Goal: Complete application form

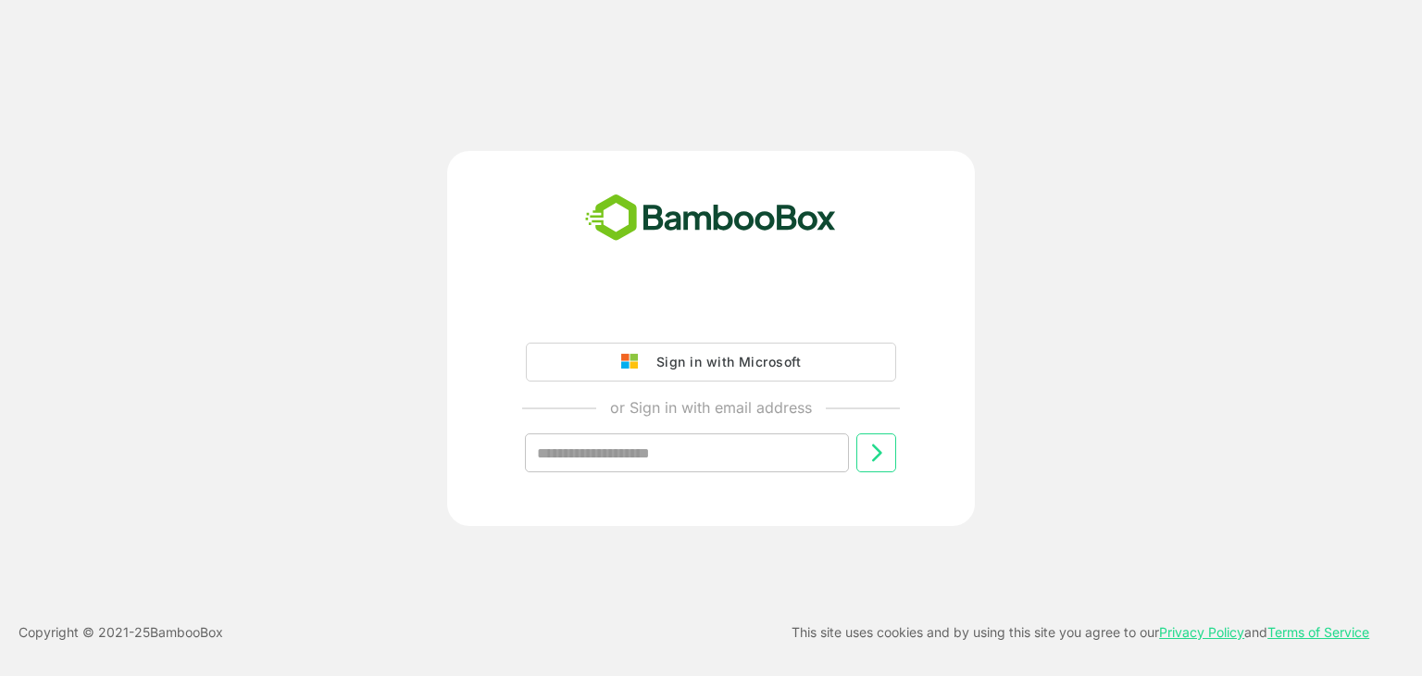
click at [706, 449] on input "text" at bounding box center [687, 452] width 324 height 39
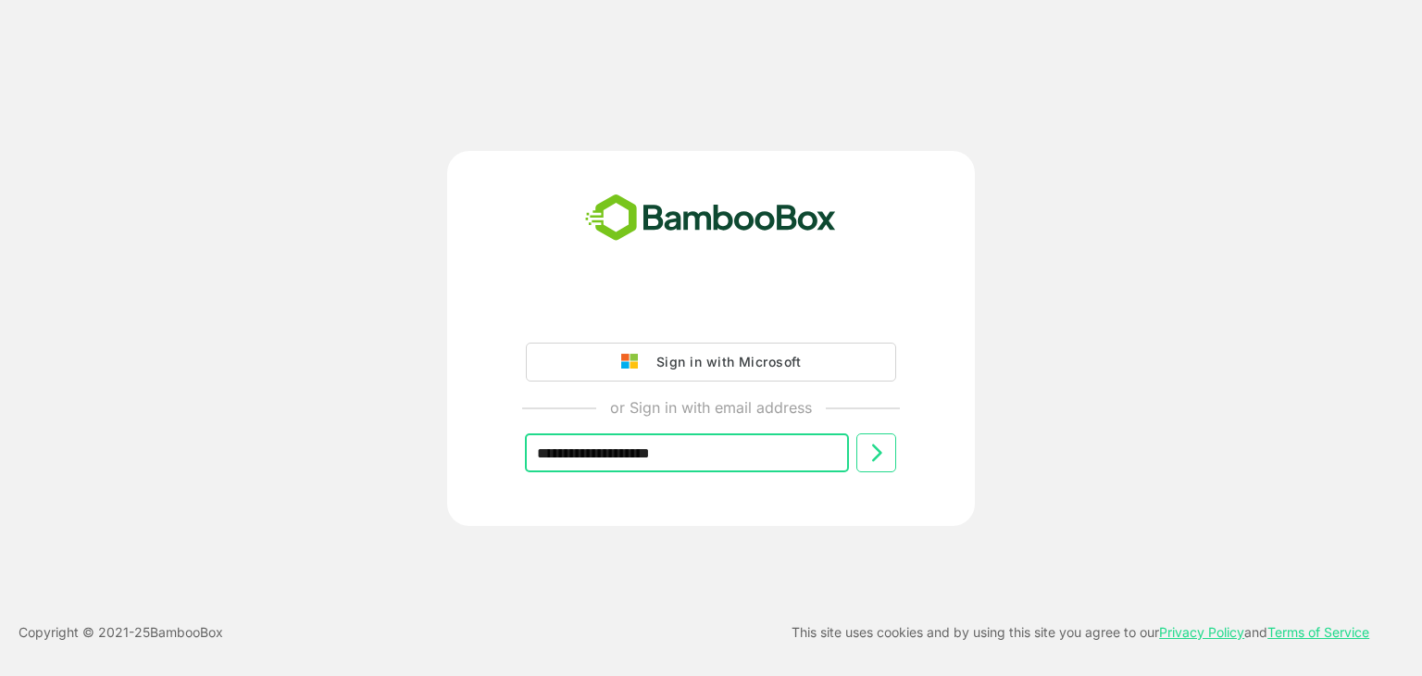
type input "**********"
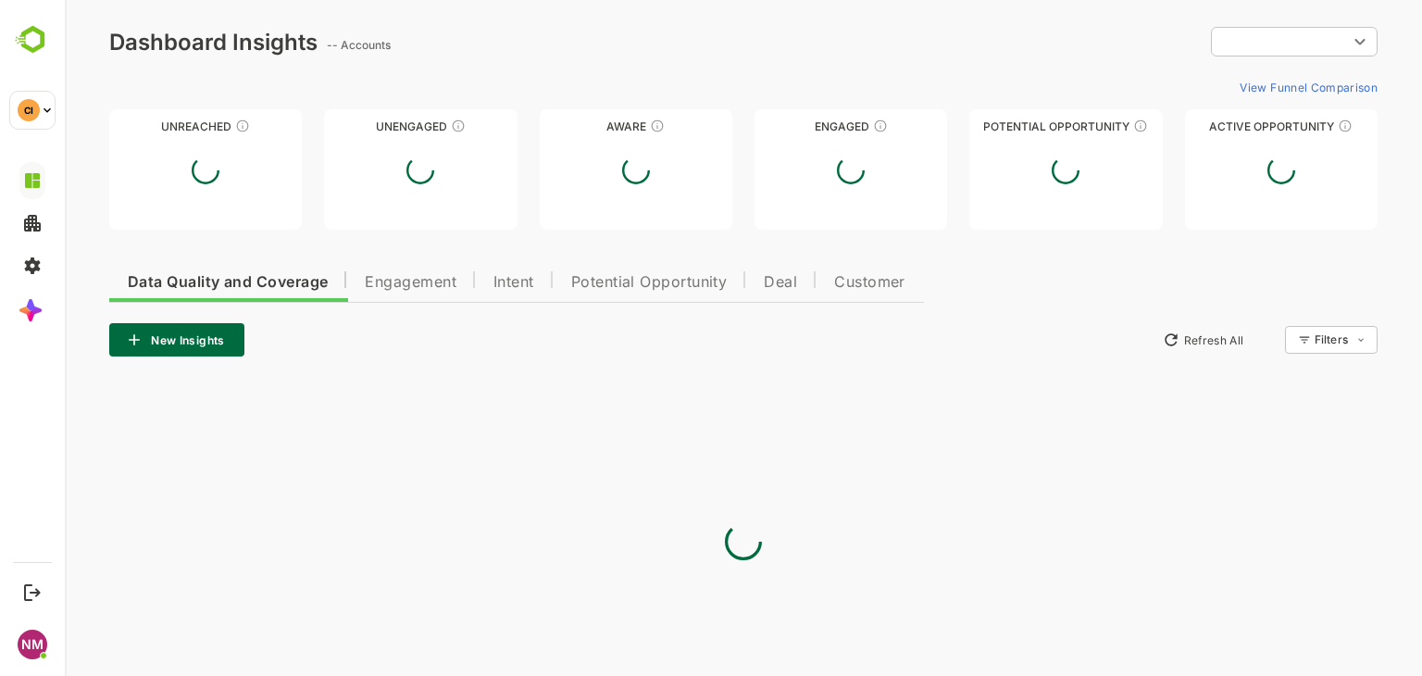
type input "**********"
